Goal: Task Accomplishment & Management: Complete application form

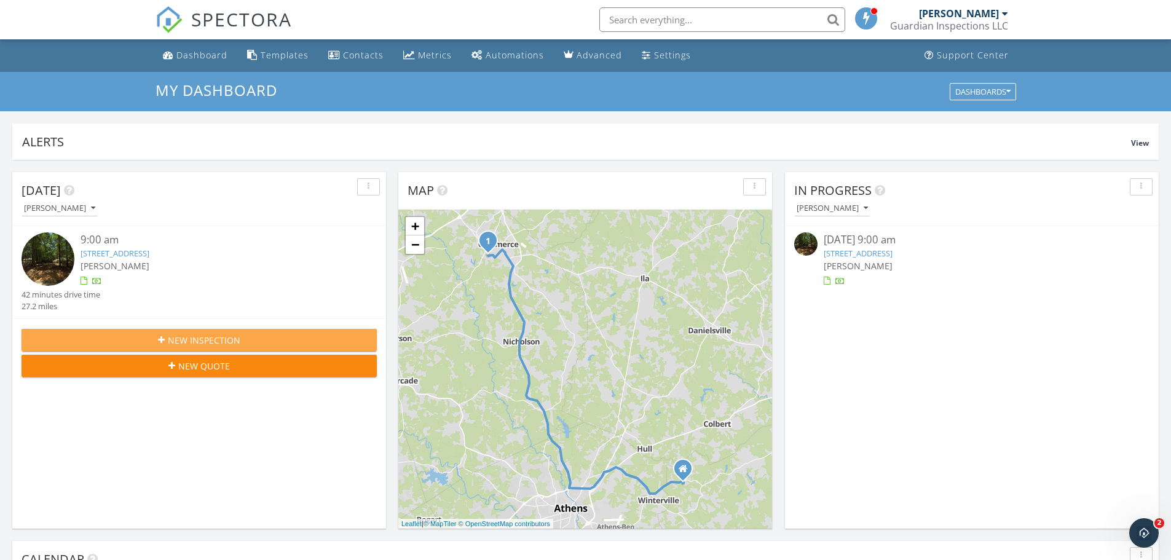
click at [159, 341] on icon "button" at bounding box center [161, 340] width 7 height 9
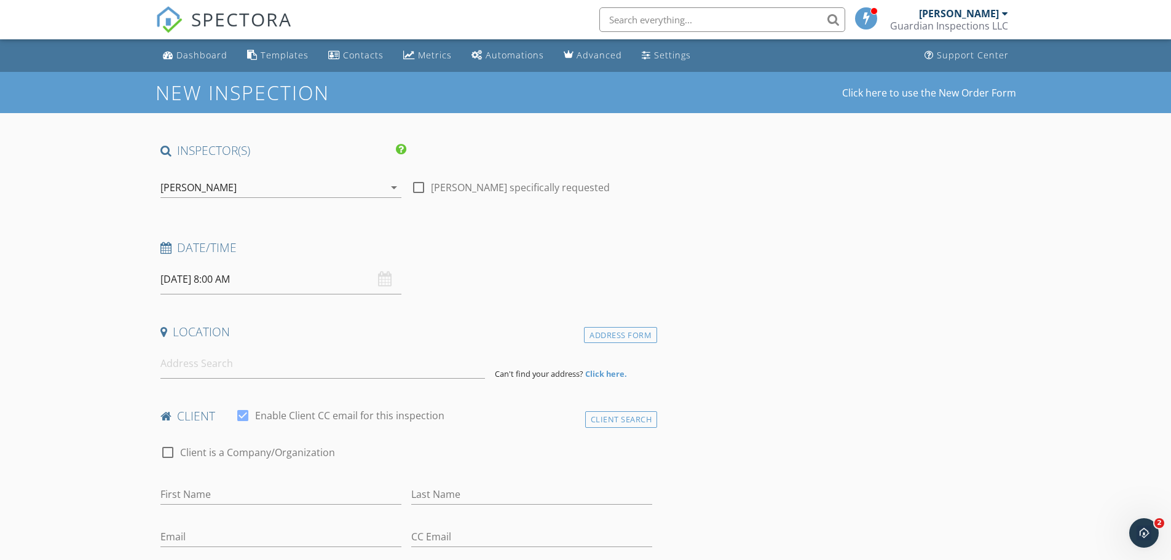
click at [202, 283] on input "[DATE] 8:00 AM" at bounding box center [280, 279] width 241 height 30
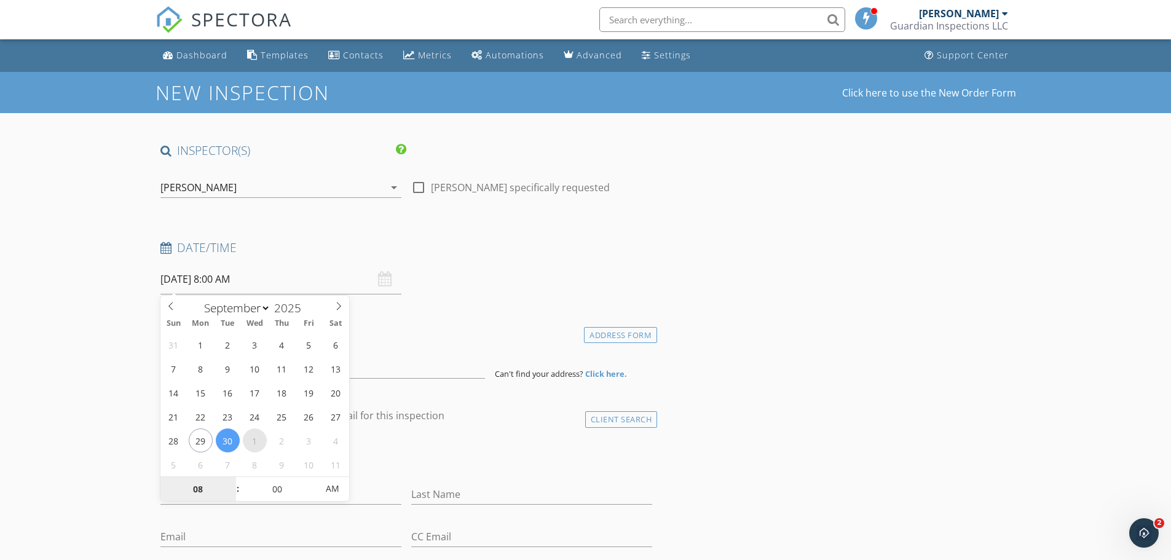
select select "9"
type input "10/01/2025 8:00 AM"
type input "02"
type input "10/01/2025 2:00 AM"
type input "30"
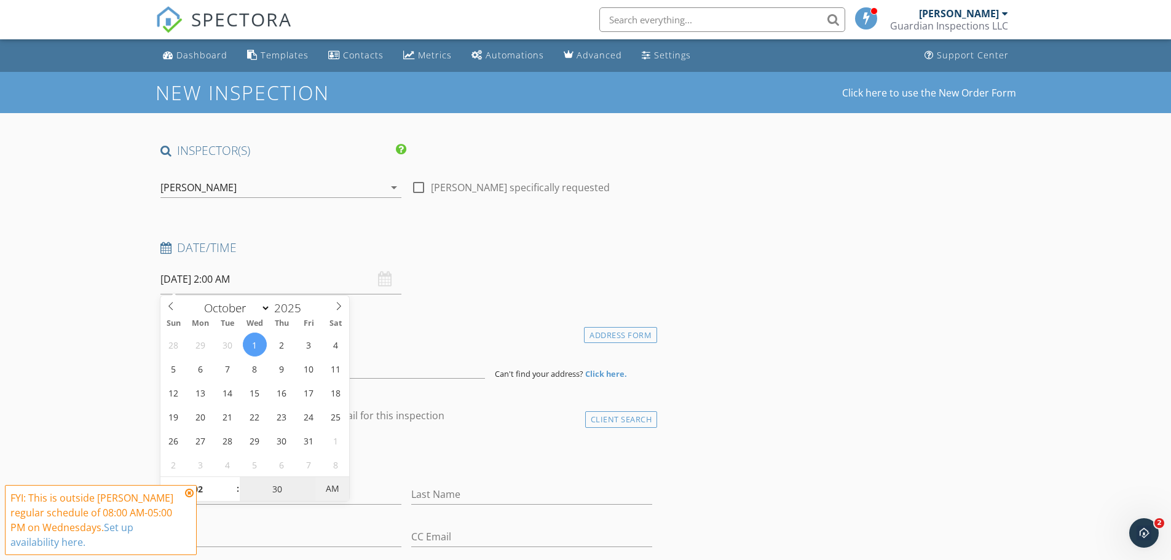
type input "10/01/2025 2:30 PM"
click at [341, 485] on span "AM" at bounding box center [332, 489] width 34 height 25
click at [486, 325] on h4 "Location" at bounding box center [406, 332] width 493 height 16
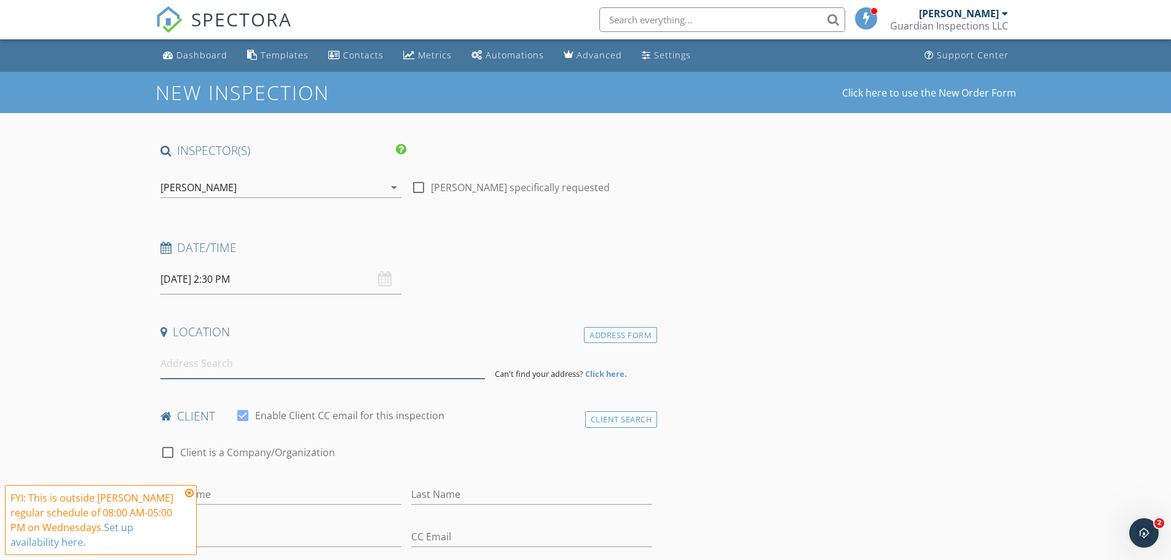
click at [274, 365] on input at bounding box center [322, 364] width 325 height 30
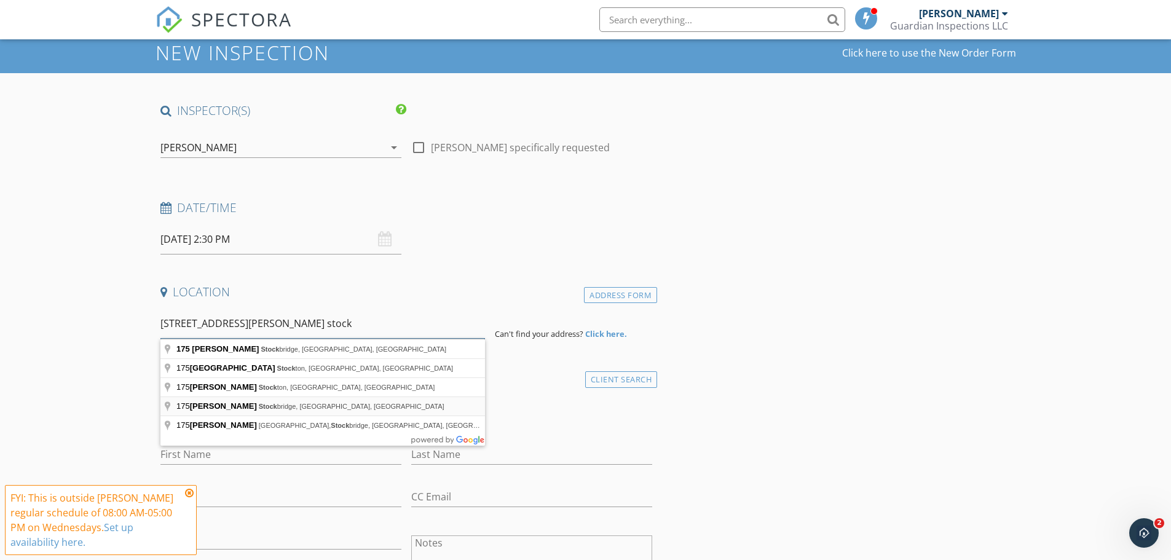
scroll to position [61, 0]
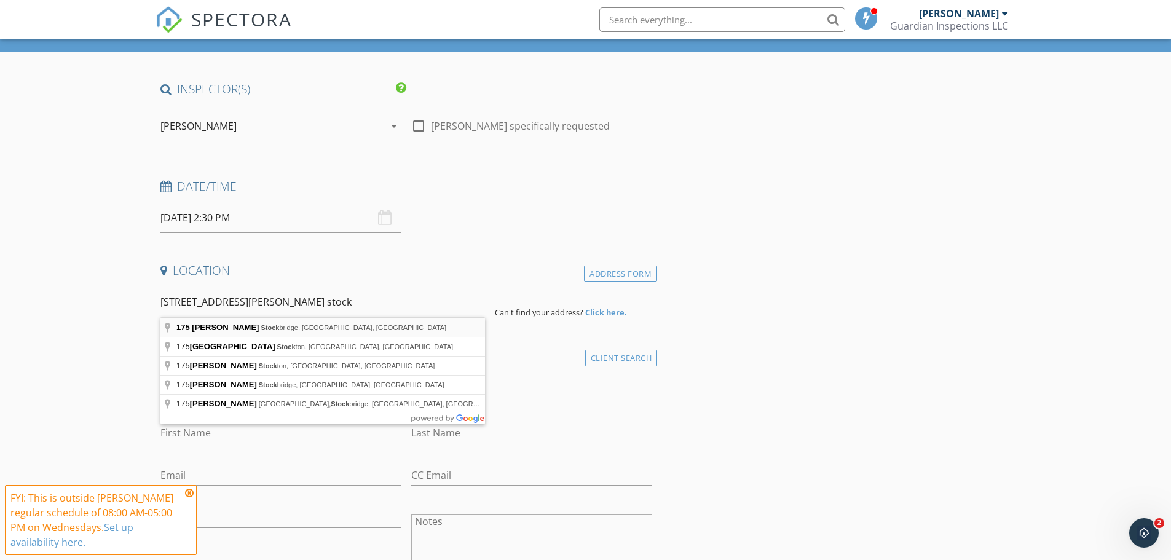
type input "175 Brown Rd, Stockbridge, GA, USA"
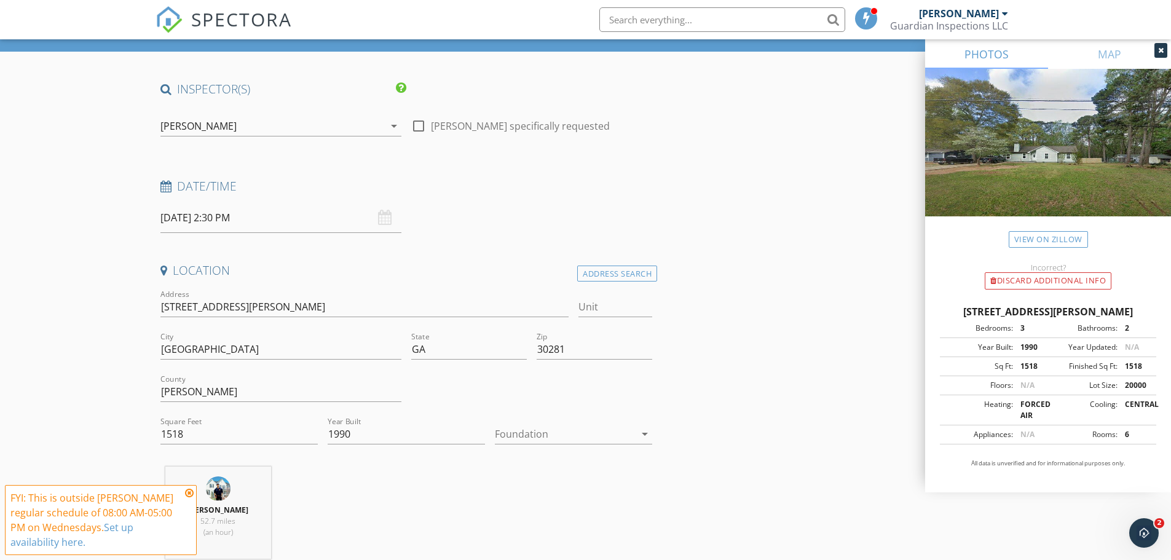
click at [540, 435] on div at bounding box center [565, 434] width 140 height 20
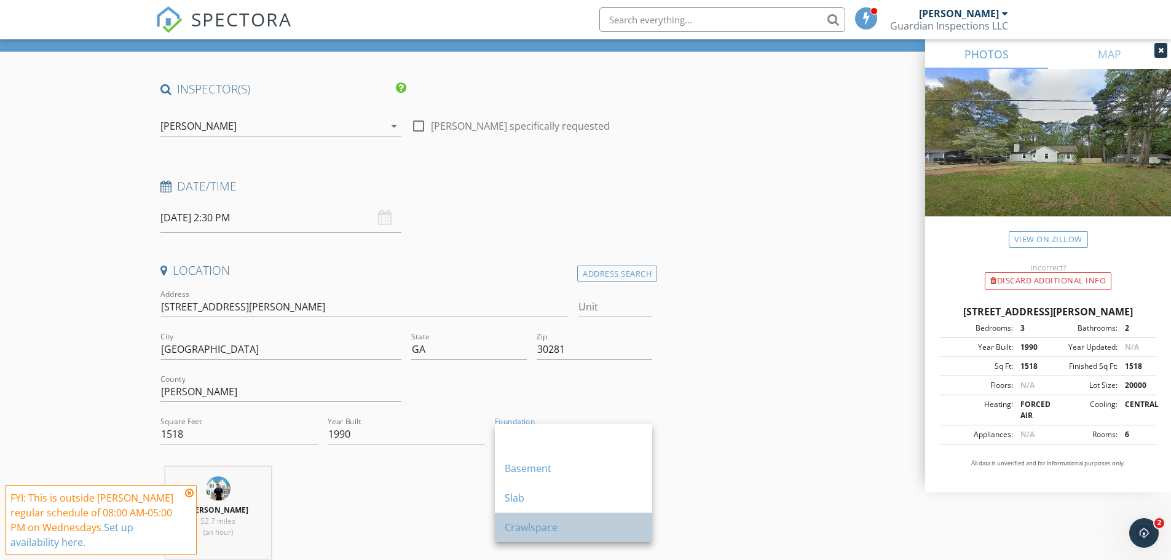
click at [541, 524] on div "Crawlspace" at bounding box center [574, 527] width 138 height 15
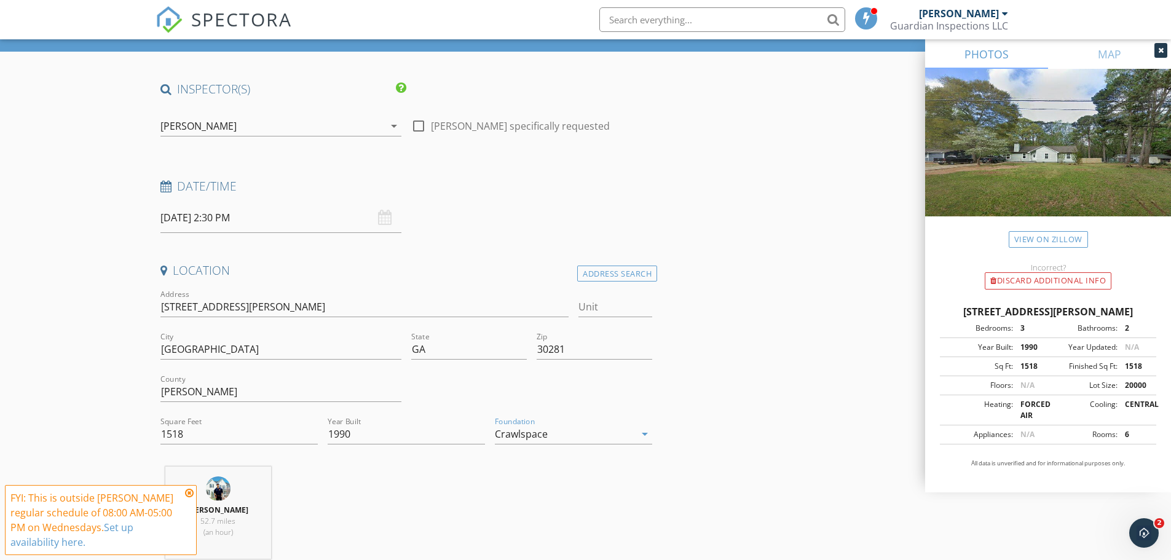
click at [432, 483] on div "Javie Farmer 52.7 miles (an hour)" at bounding box center [407, 518] width 502 height 102
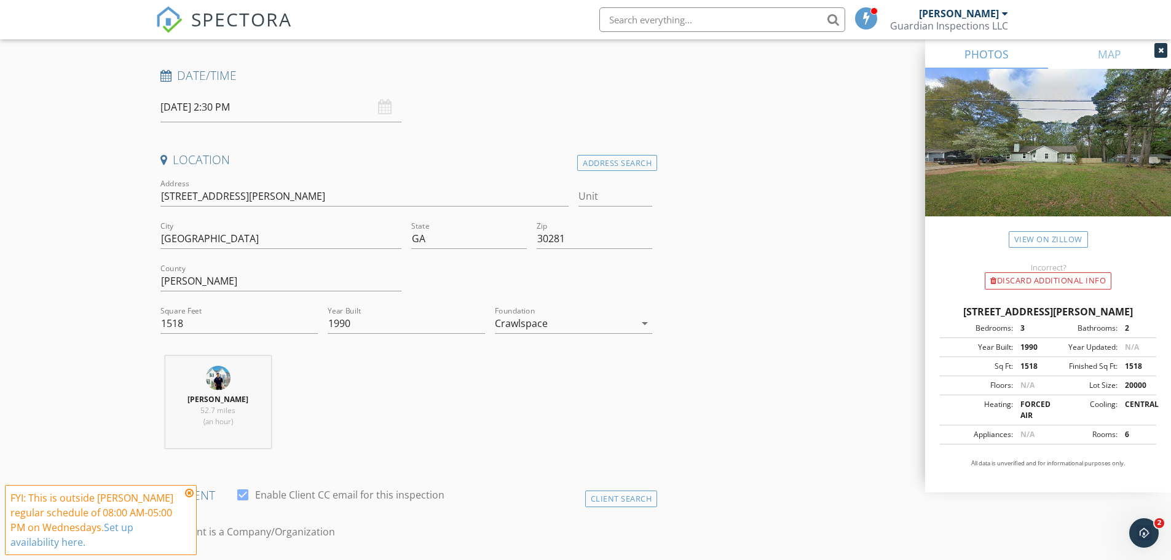
scroll to position [184, 0]
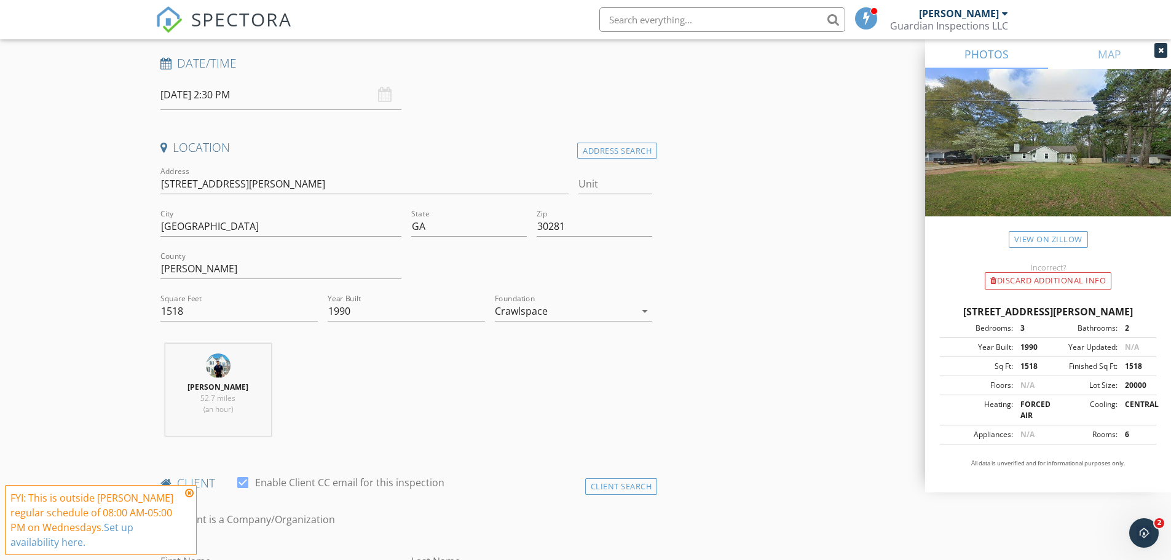
click at [186, 491] on icon at bounding box center [189, 493] width 9 height 10
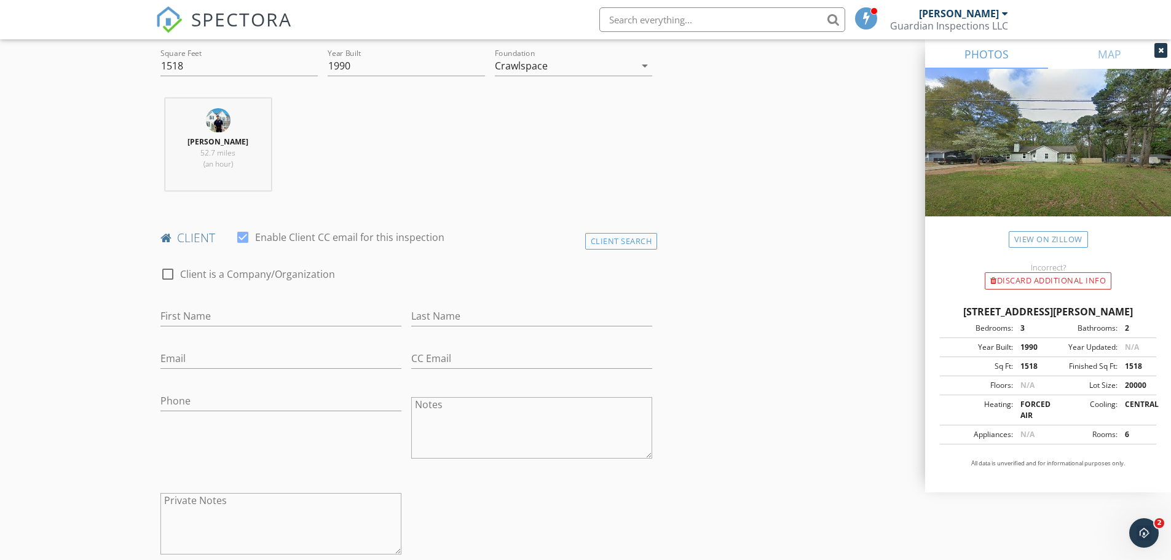
scroll to position [430, 0]
click at [232, 312] on input "First Name" at bounding box center [280, 316] width 241 height 20
type input "Jerome"
type input "Johnson"
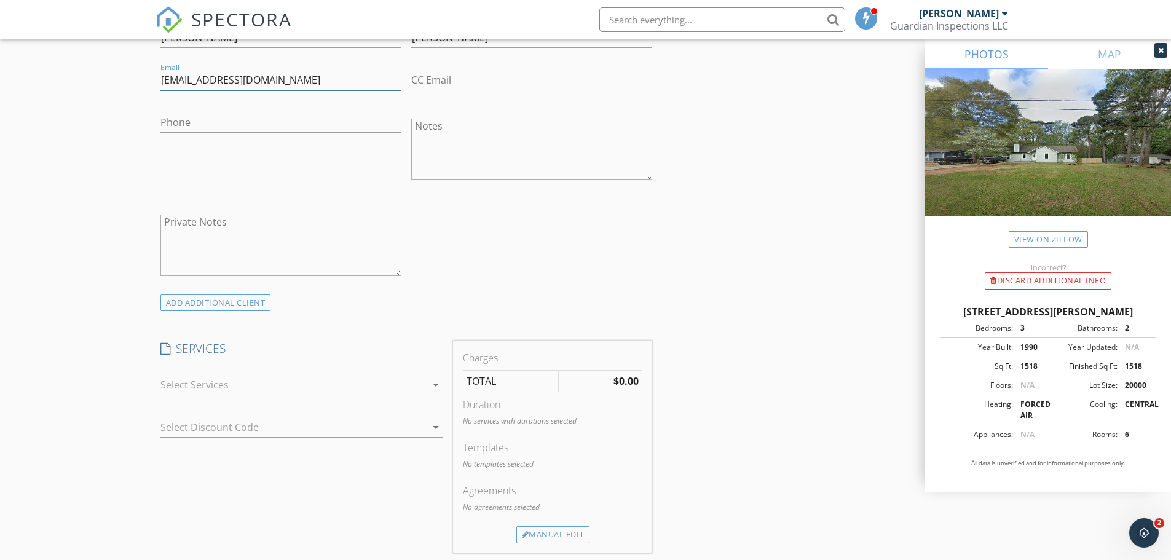
scroll to position [738, 0]
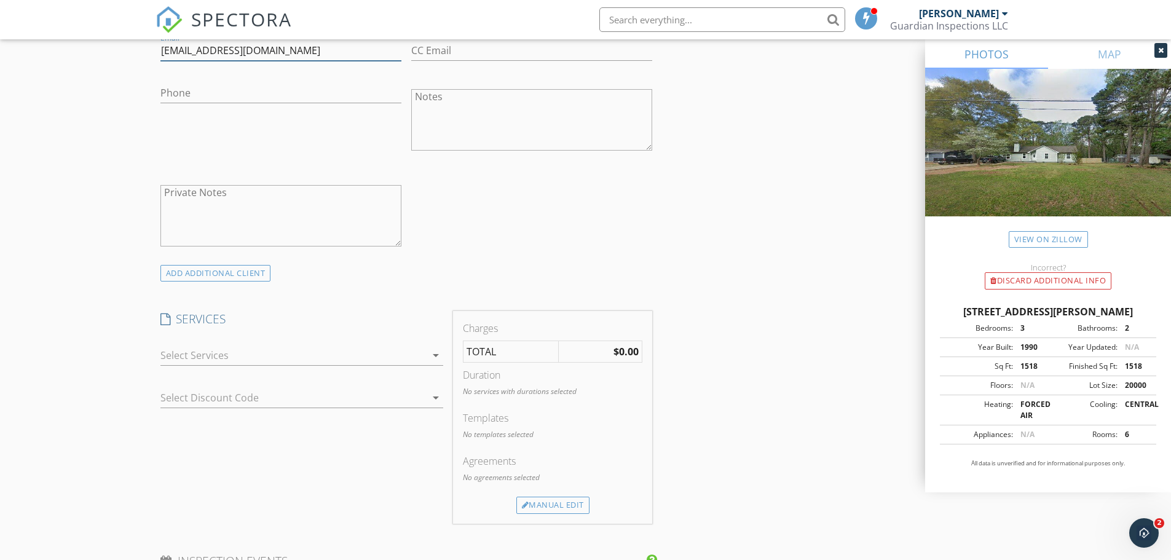
type input "jjerome687@gmail.com"
click at [206, 351] on div at bounding box center [293, 356] width 266 height 20
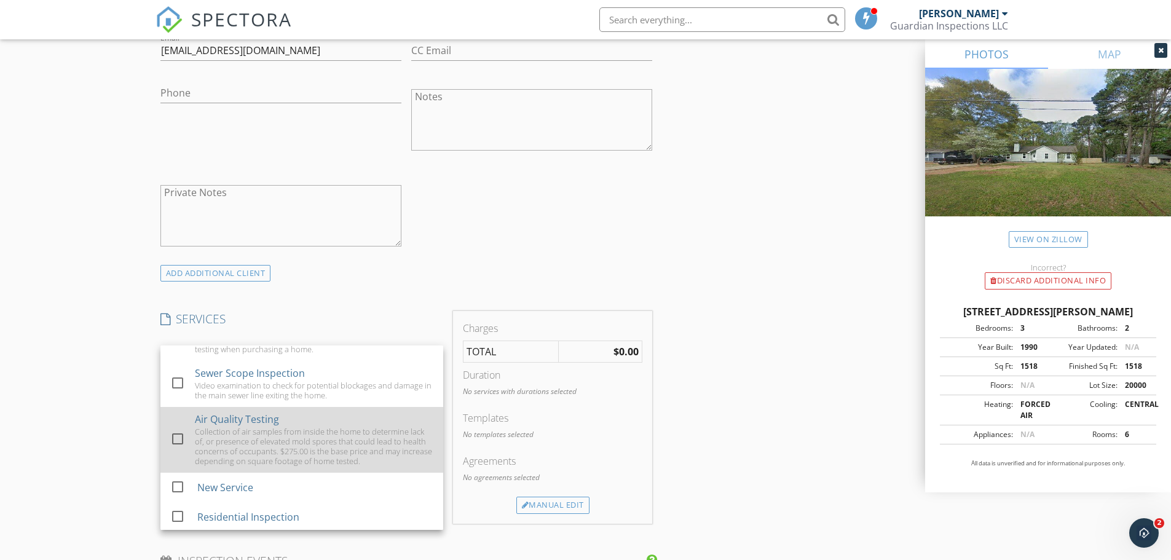
scroll to position [62, 0]
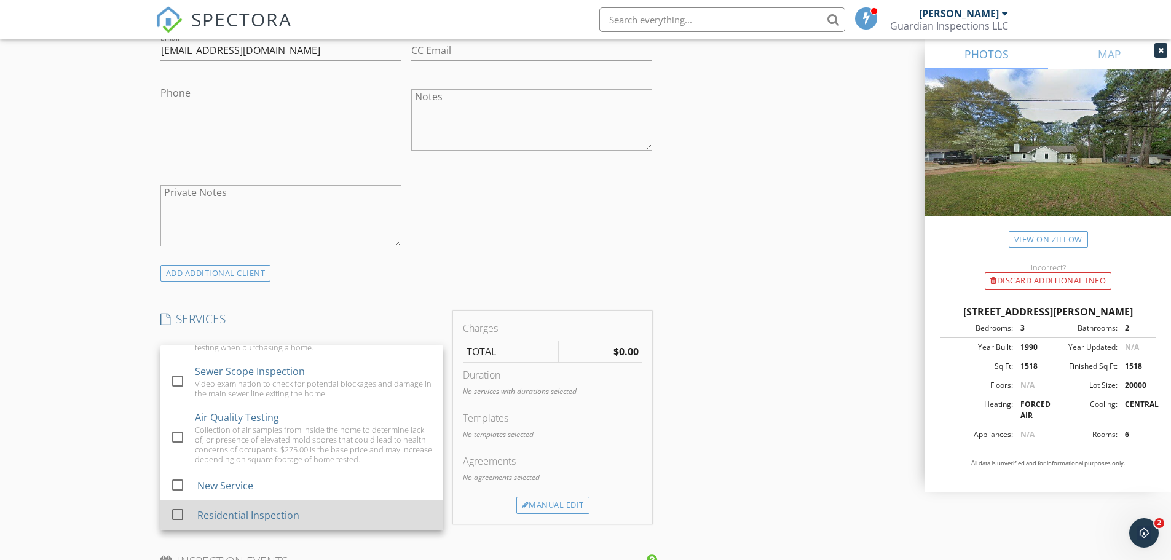
click at [226, 517] on div "Residential Inspection" at bounding box center [248, 515] width 102 height 15
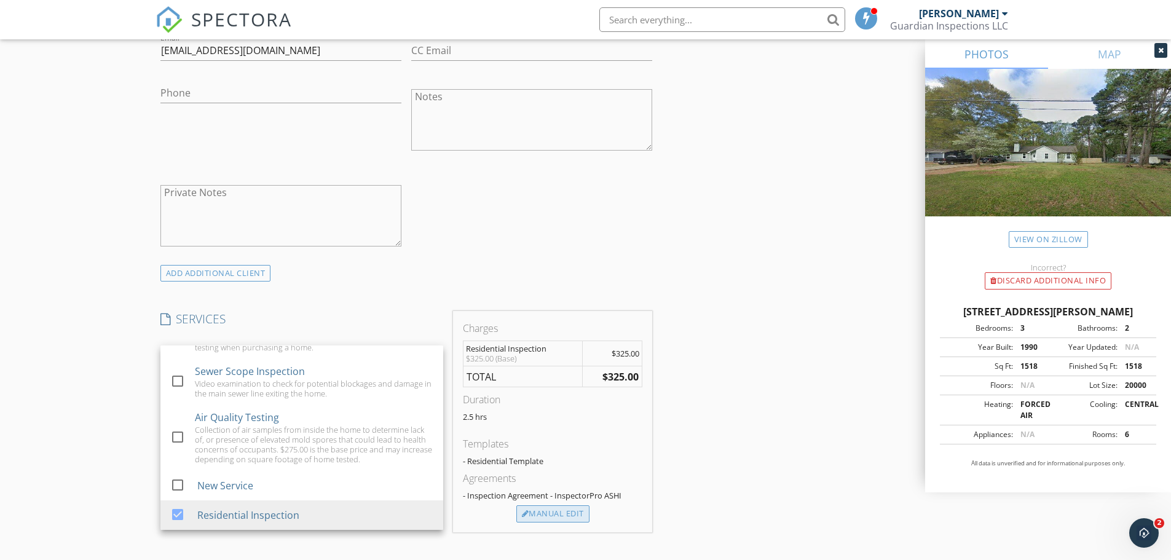
click at [565, 513] on div "Manual Edit" at bounding box center [553, 513] width 73 height 17
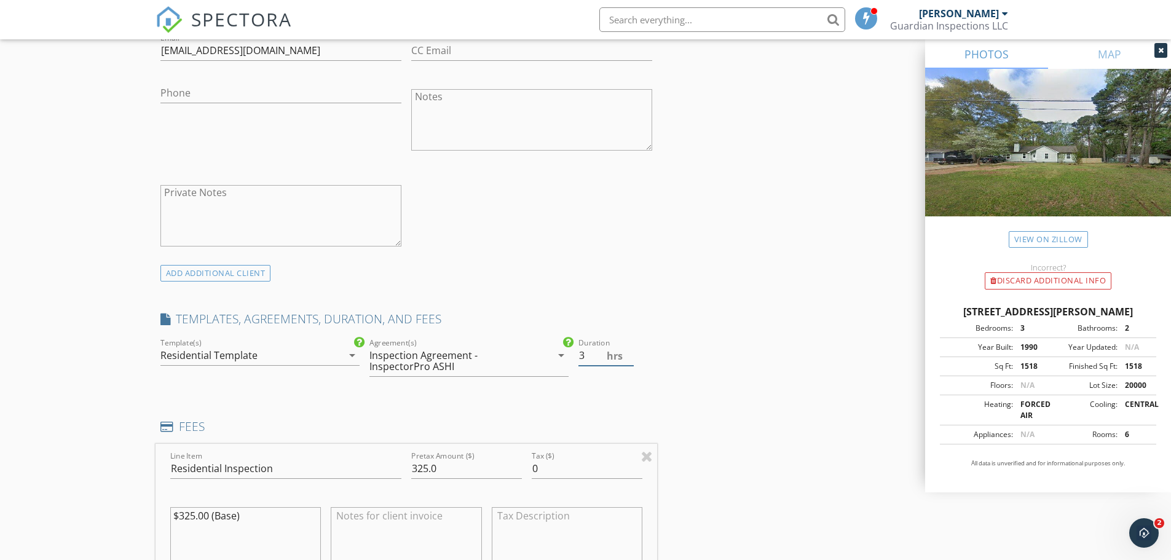
type input "3"
click at [630, 353] on input "3" at bounding box center [606, 356] width 55 height 20
click at [399, 470] on div "Line Item Residential Inspection Pretax Amount ($) 325.0 Tax ($) 0 $325.00 (Bas…" at bounding box center [407, 518] width 502 height 148
type input "450"
click at [710, 395] on div "INSPECTOR(S) check_box Javie Farmer PRIMARY Javie Farmer arrow_drop_down check_…" at bounding box center [586, 485] width 861 height 2161
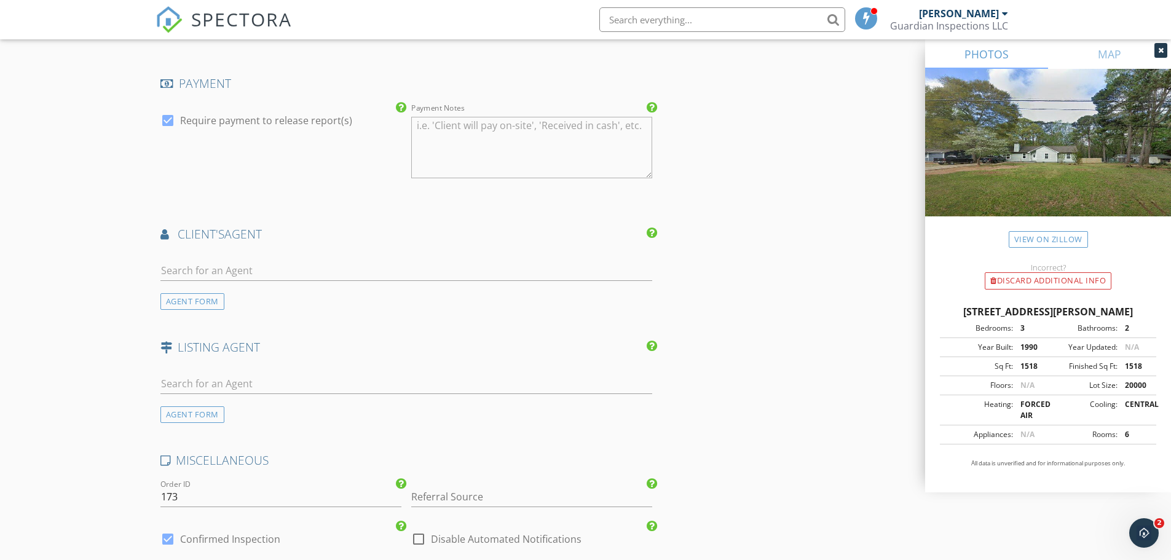
scroll to position [1476, 0]
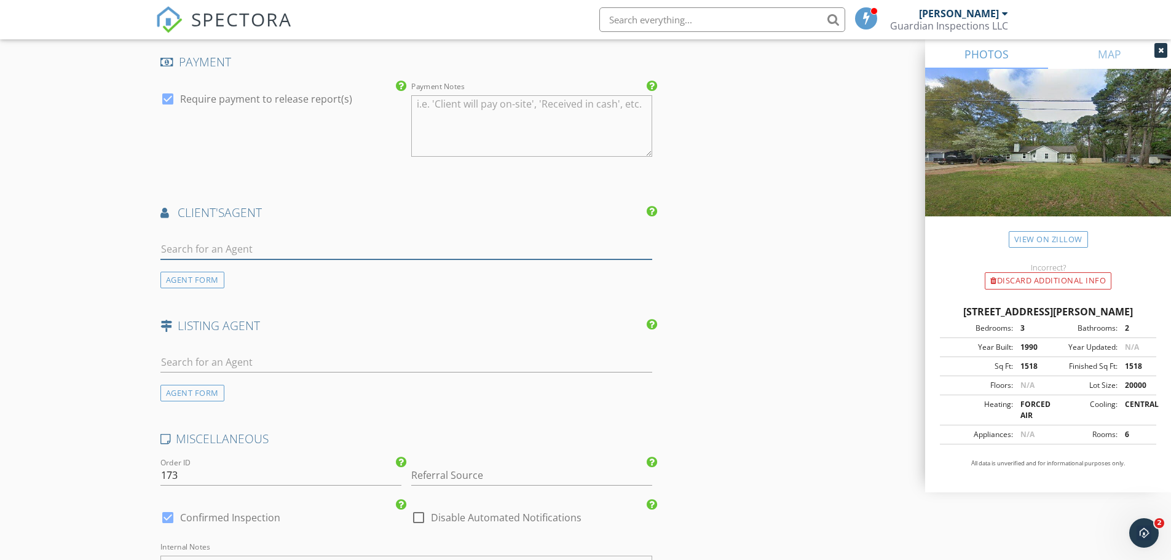
click at [226, 252] on input "text" at bounding box center [406, 249] width 493 height 20
type input "gab"
click at [191, 287] on div "Gabe Hernandez Joe Stockdale Real Estate" at bounding box center [230, 276] width 129 height 25
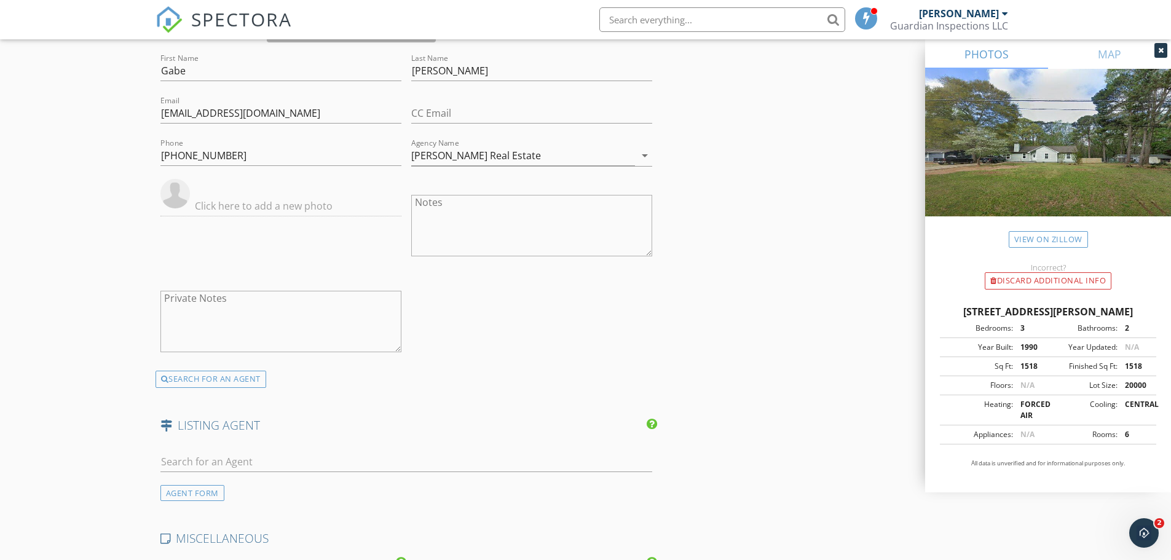
scroll to position [1722, 0]
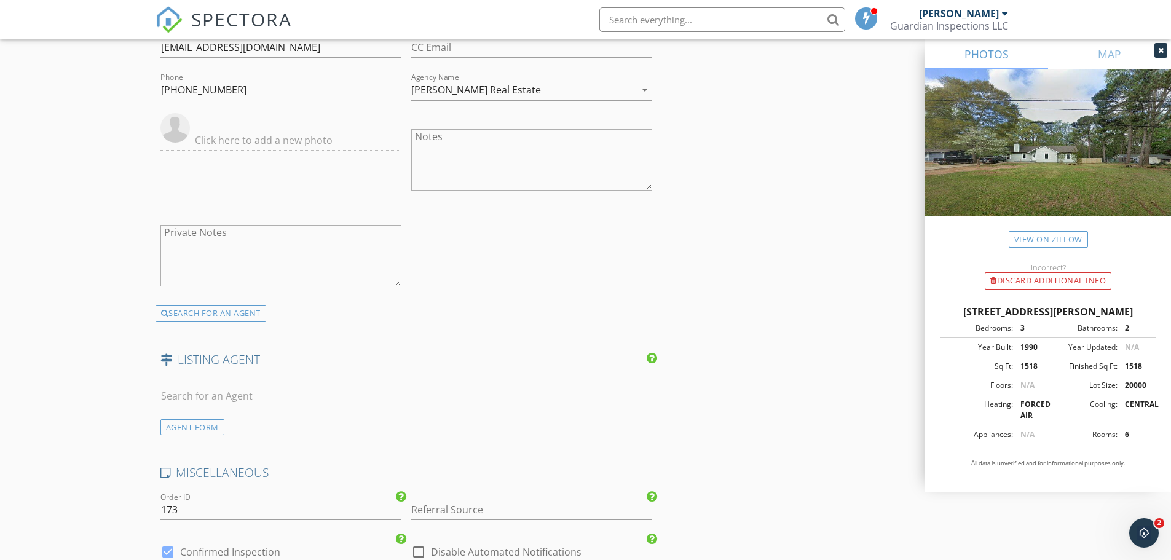
click at [203, 426] on div "AGENT FORM" at bounding box center [192, 427] width 64 height 17
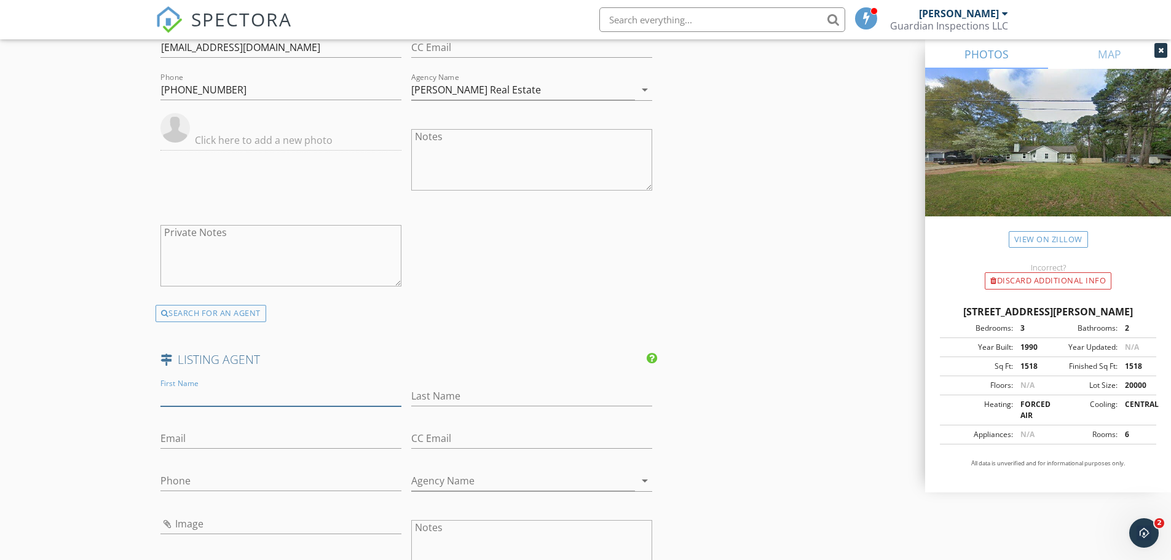
click at [239, 394] on input "First Name" at bounding box center [280, 396] width 241 height 20
paste input "Genesis Sado"
drag, startPoint x: 238, startPoint y: 395, endPoint x: 199, endPoint y: 408, distance: 41.2
click at [199, 408] on div "First Name Genesis Sado" at bounding box center [280, 402] width 241 height 33
type input "Genesis"
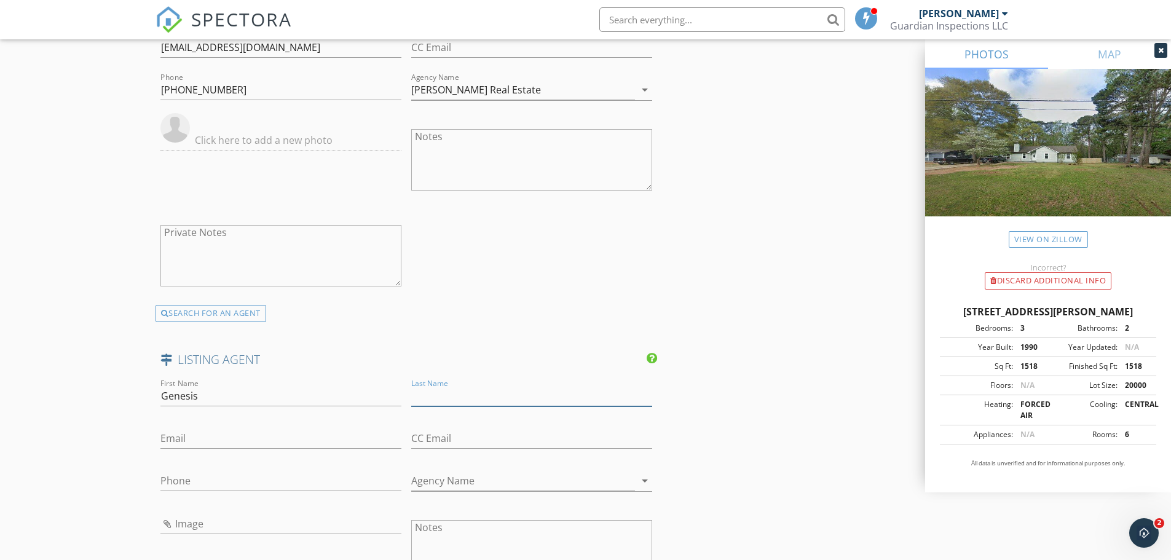
click at [426, 394] on input "Last Name" at bounding box center [531, 396] width 241 height 20
paste input "Sado"
type input "Sado"
click at [261, 436] on input "Email" at bounding box center [280, 439] width 241 height 20
paste input "genesis@genesissado.com"
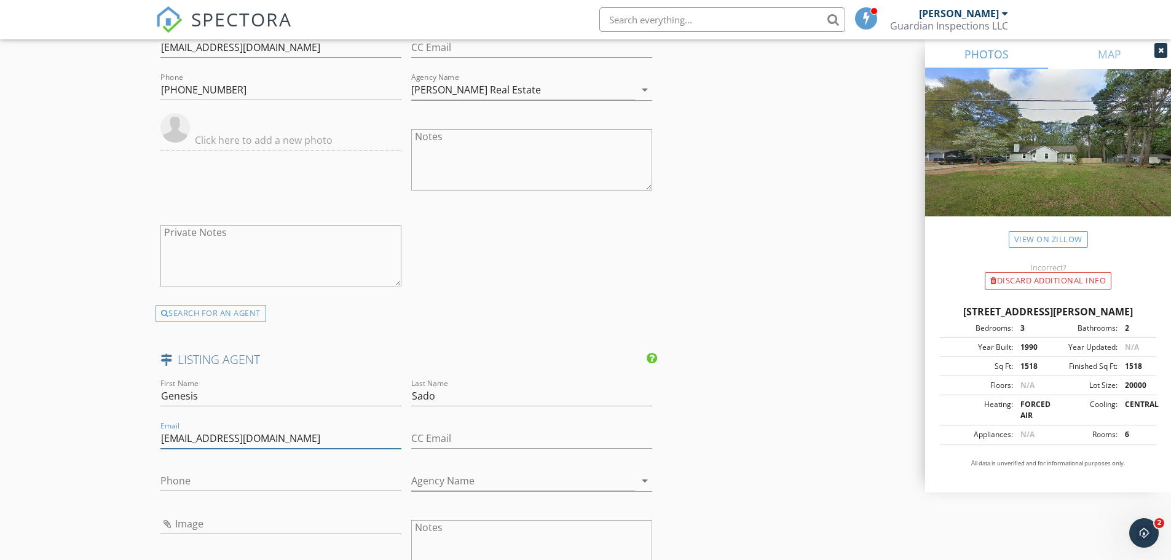
type input "genesis@genesissado.com"
click at [430, 485] on input "Agency Name" at bounding box center [523, 481] width 224 height 20
type input "Watch Realty Co Gwinnett"
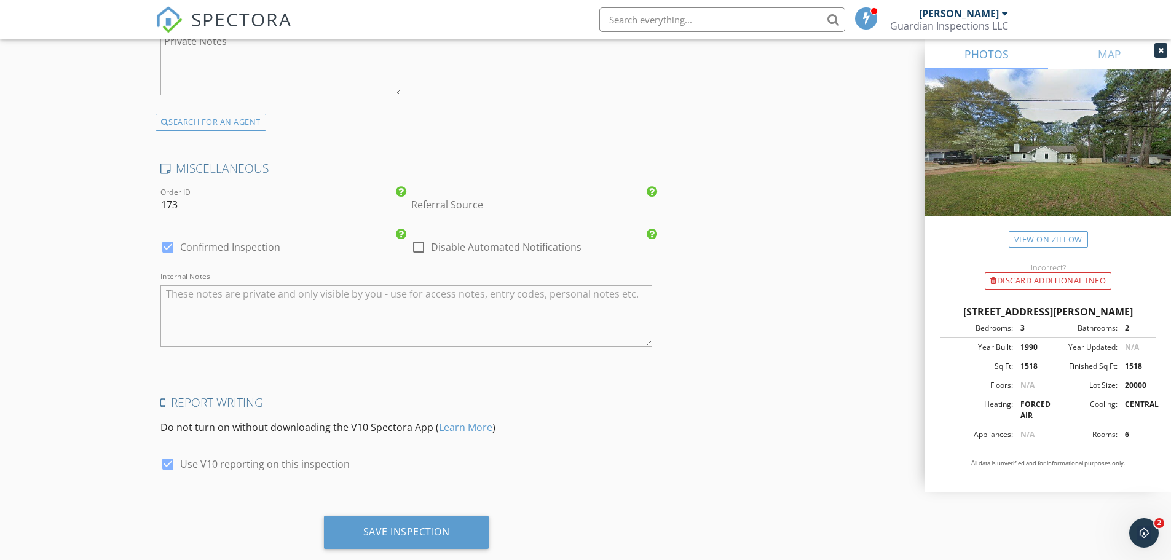
scroll to position [2332, 0]
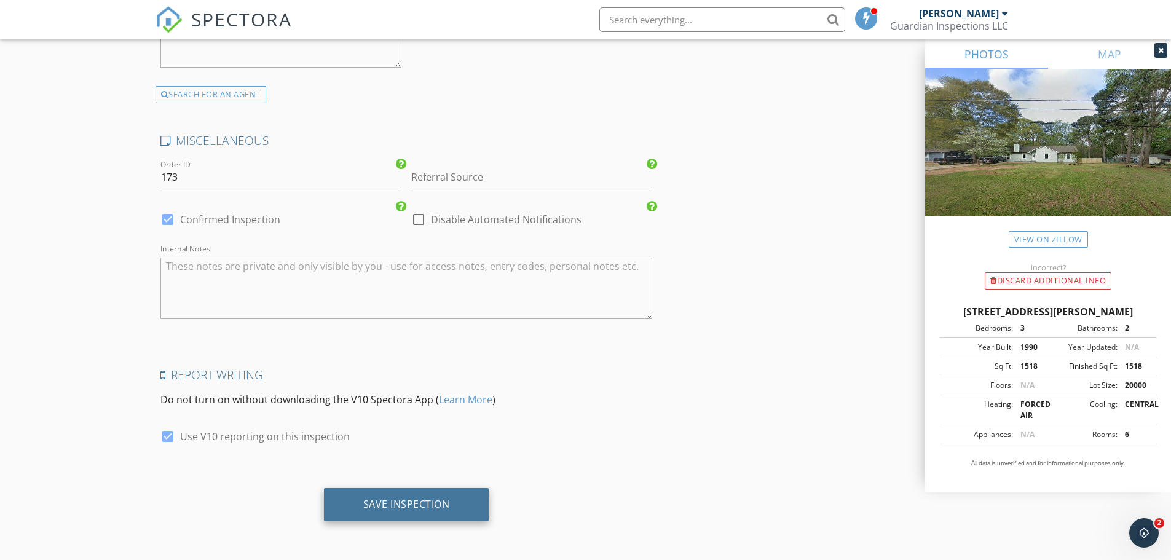
click at [382, 507] on div "Save Inspection" at bounding box center [406, 504] width 87 height 12
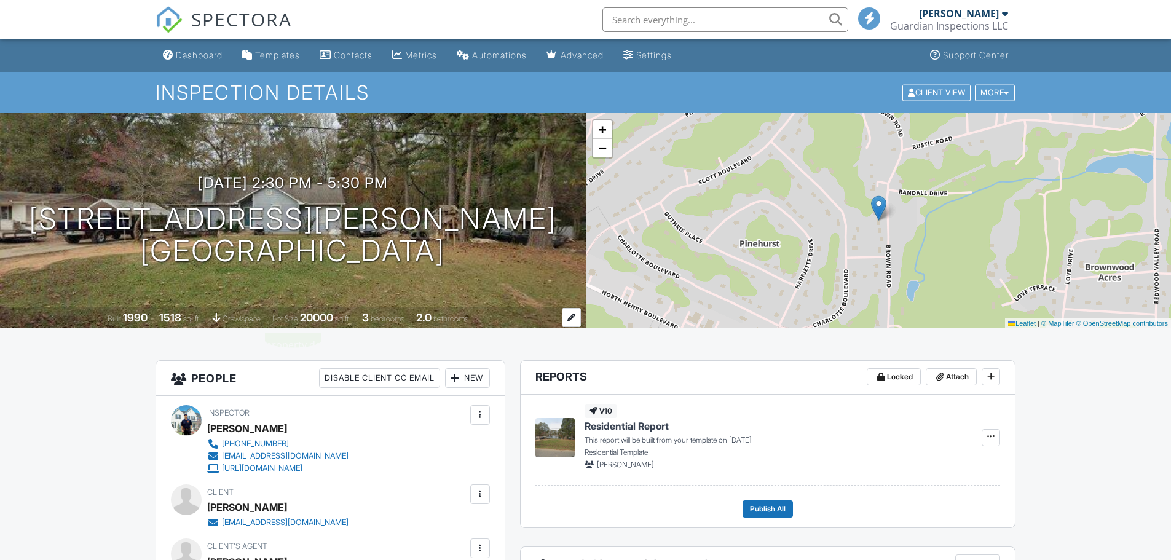
click at [573, 316] on div at bounding box center [571, 317] width 19 height 19
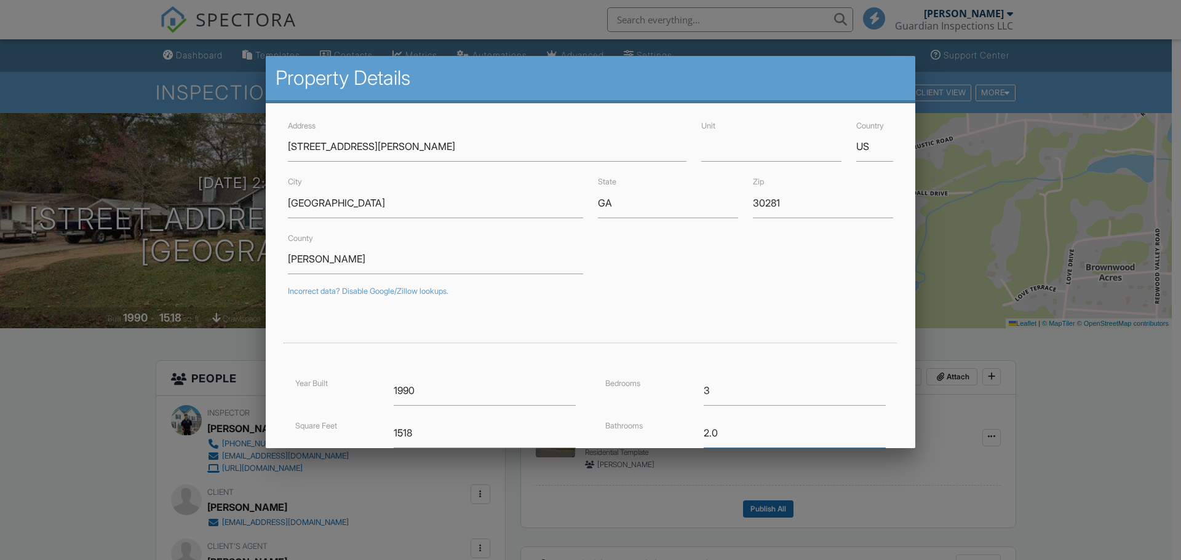
click at [668, 443] on div "Bathrooms 2.0" at bounding box center [745, 433] width 295 height 30
type input "2.5"
click at [661, 389] on div "Bedrooms" at bounding box center [647, 383] width 98 height 14
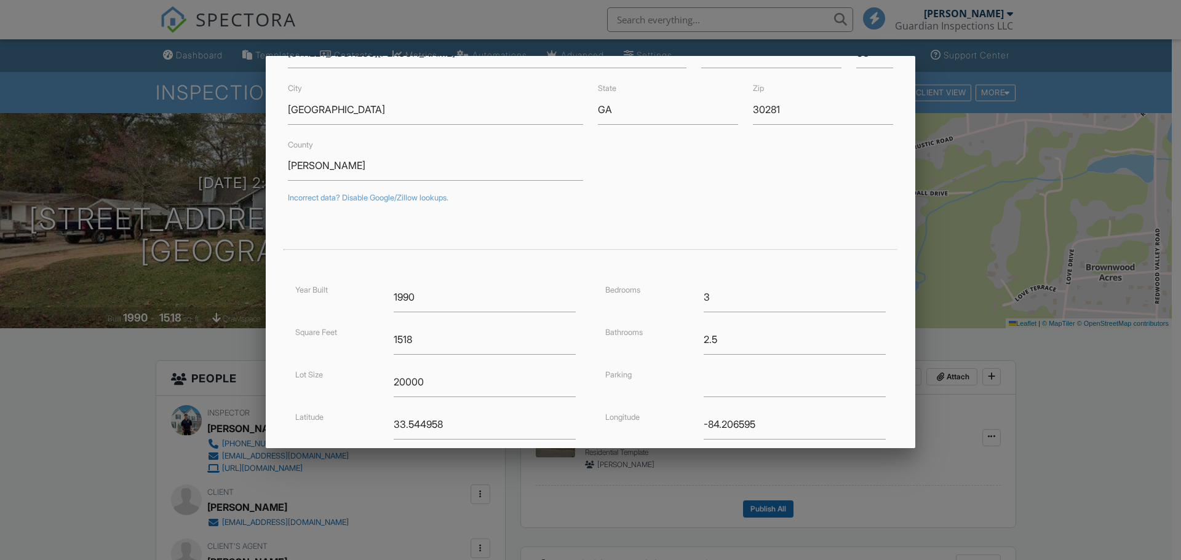
scroll to position [223, 0]
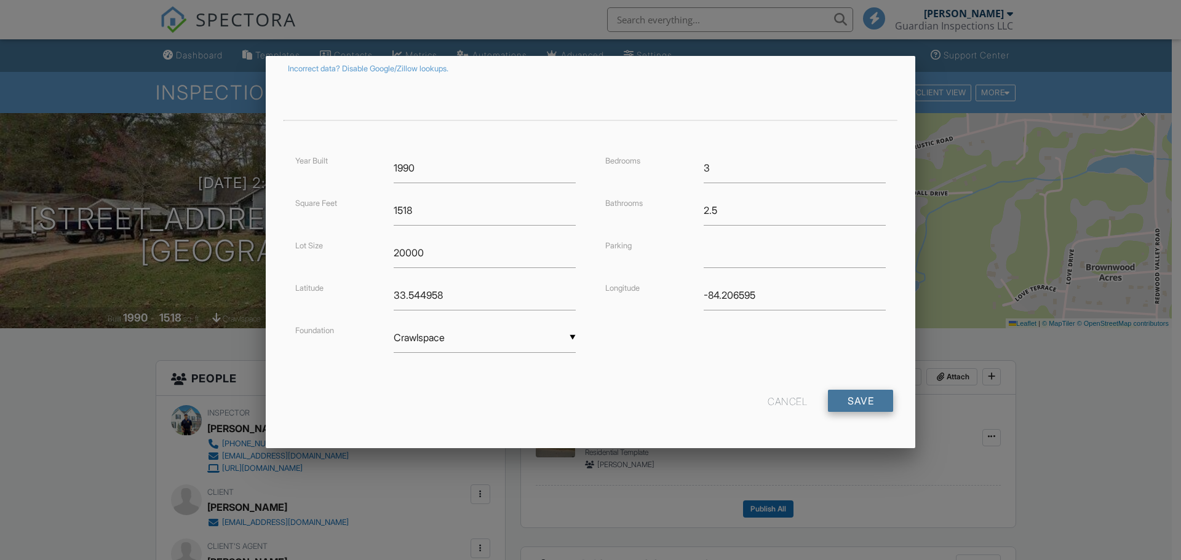
click at [849, 403] on input "Save" at bounding box center [860, 401] width 65 height 22
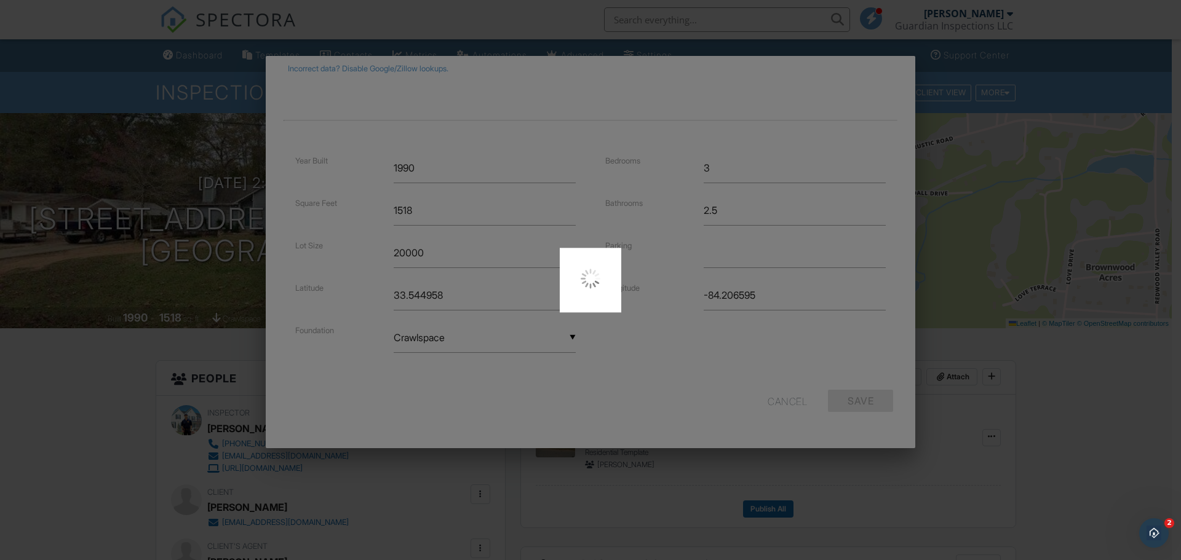
scroll to position [0, 0]
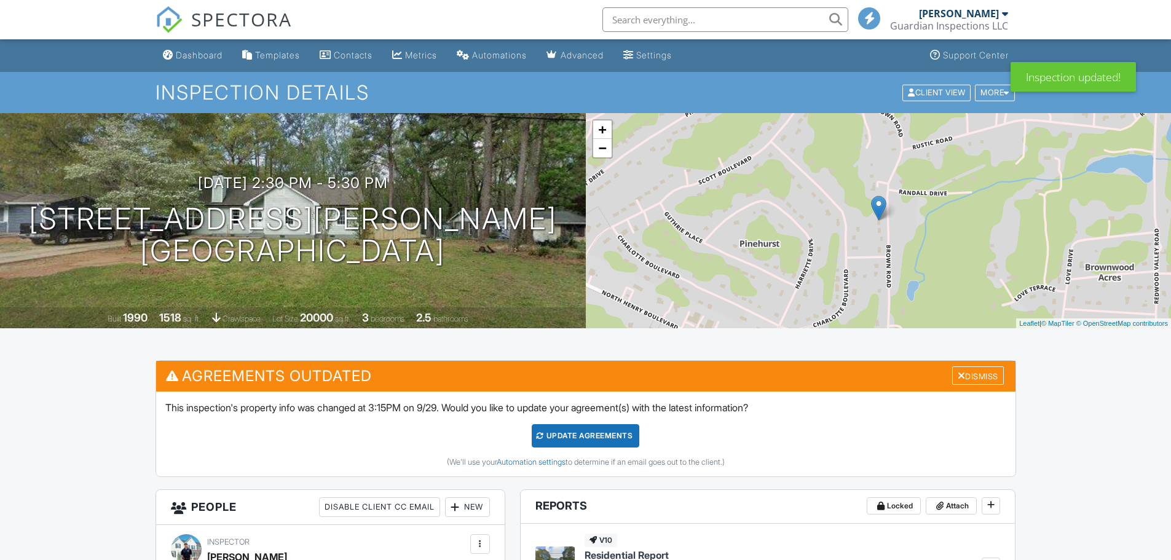
click at [960, 377] on div at bounding box center [962, 376] width 8 height 10
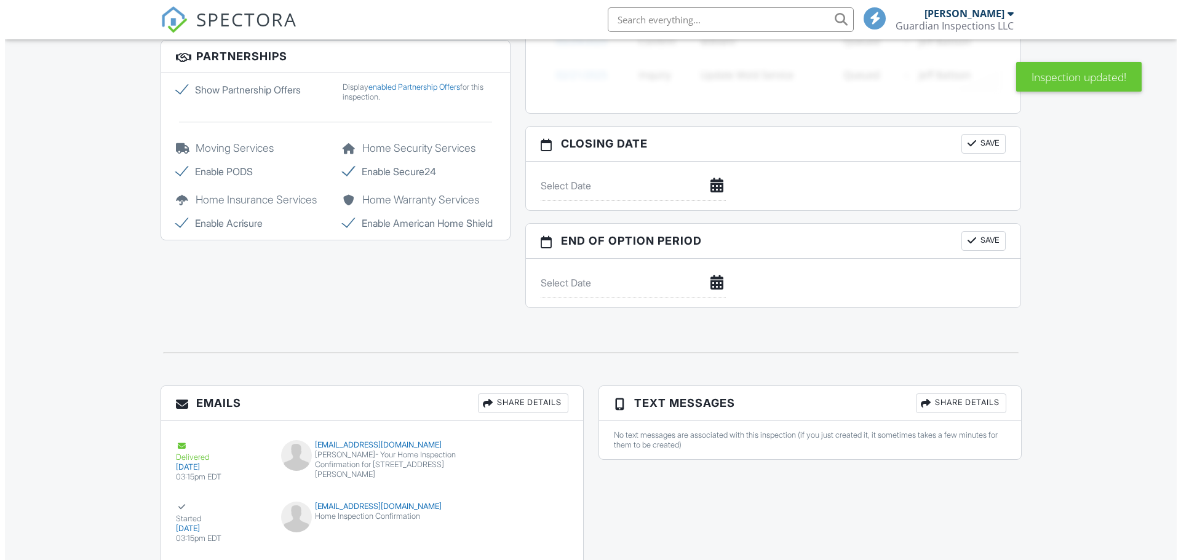
scroll to position [1107, 0]
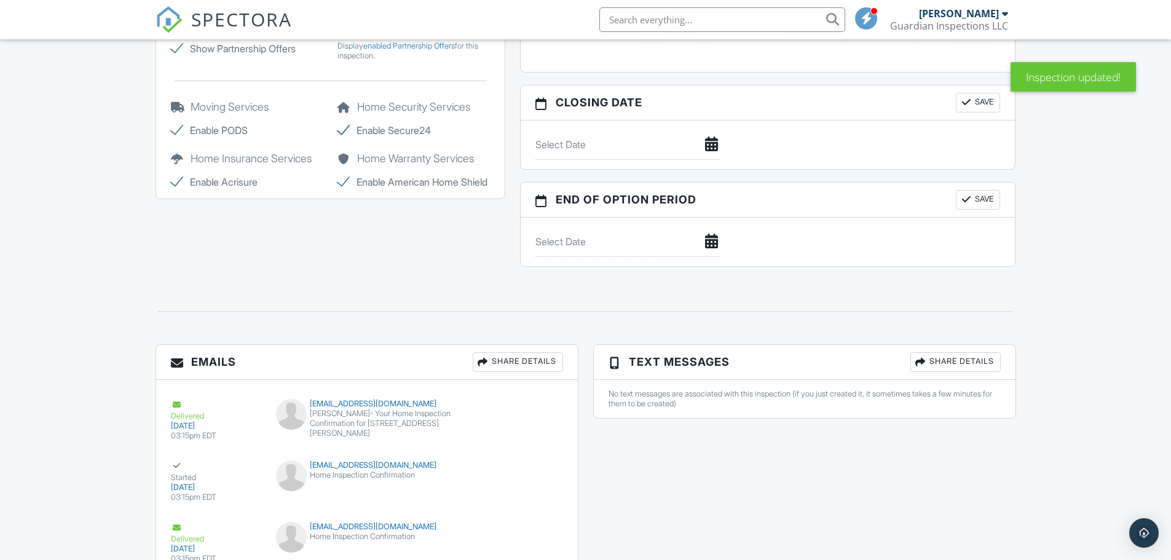
click at [934, 366] on div "Share Details" at bounding box center [956, 362] width 90 height 20
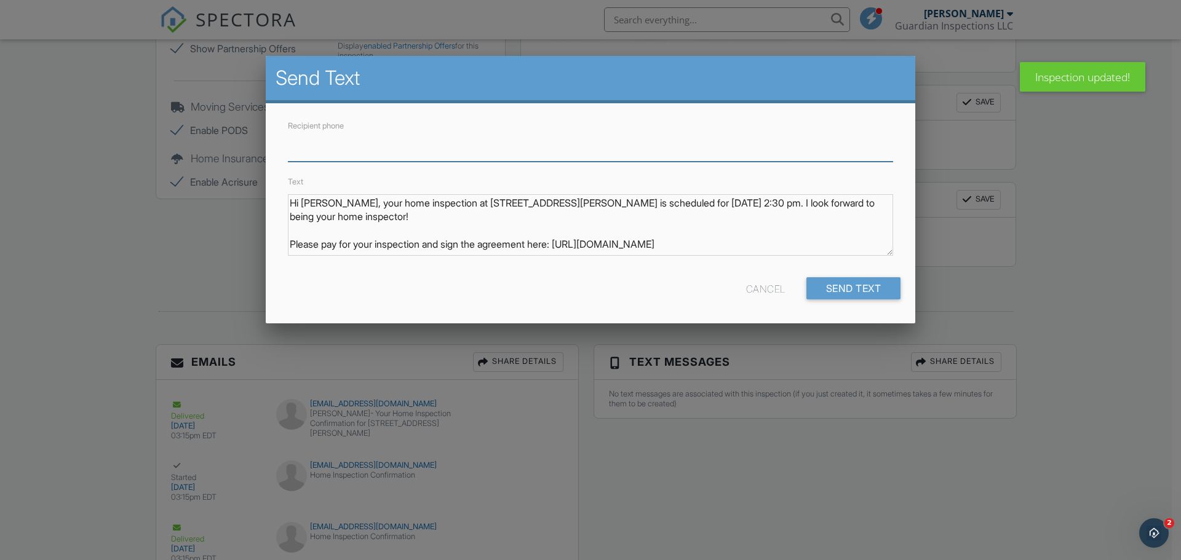
click at [377, 146] on input "Recipient phone" at bounding box center [590, 147] width 605 height 30
type input "7063403366"
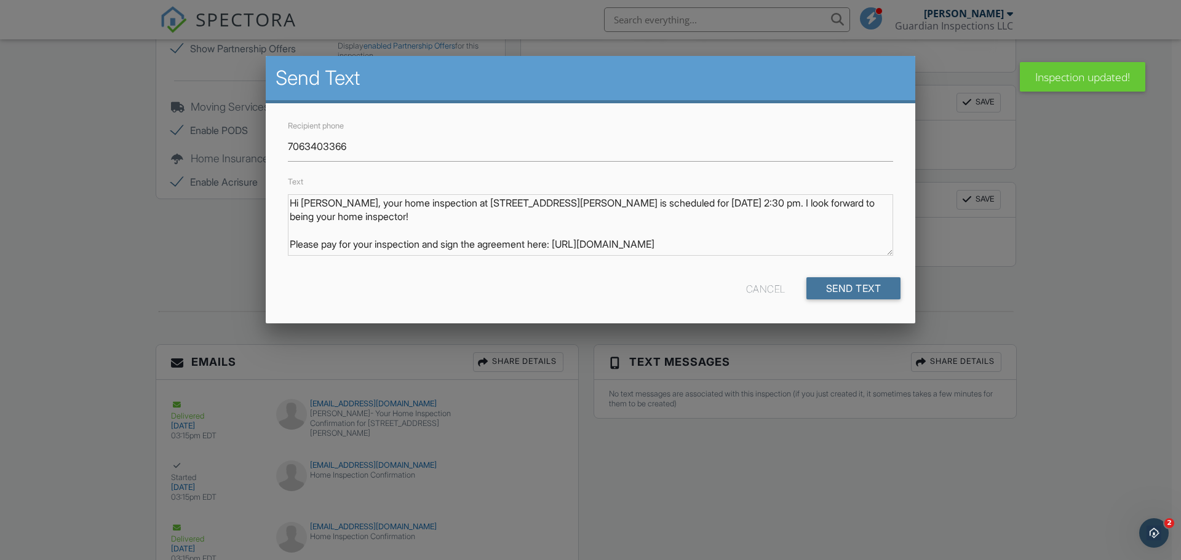
click at [828, 293] on input "Send Text" at bounding box center [853, 288] width 95 height 22
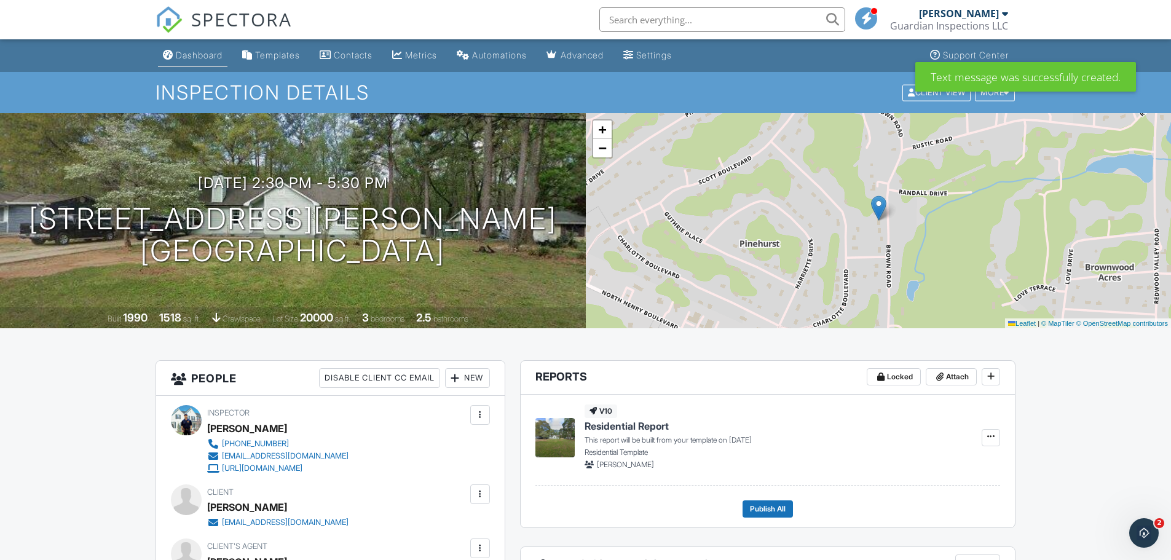
click at [210, 61] on link "Dashboard" at bounding box center [192, 55] width 69 height 23
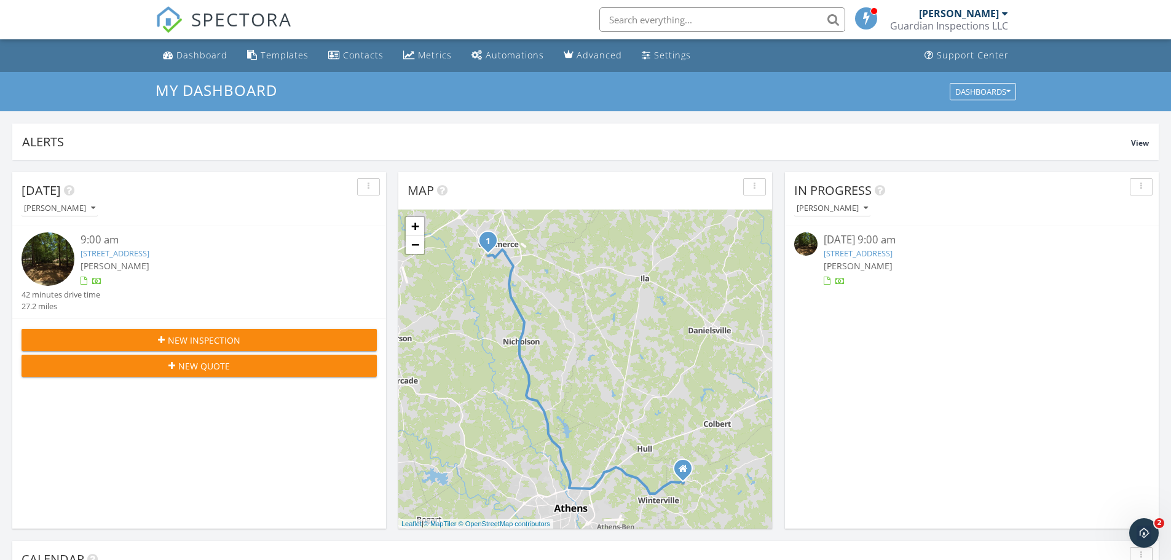
click at [149, 253] on link "[STREET_ADDRESS]" at bounding box center [115, 253] width 69 height 11
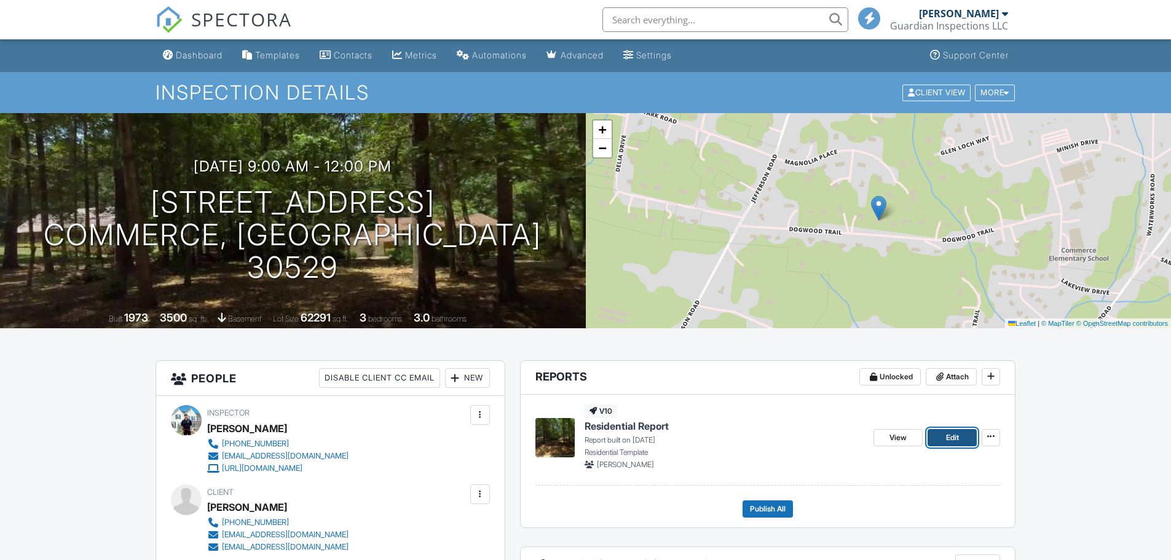
click at [949, 438] on span "Edit" at bounding box center [952, 438] width 13 height 12
